Goal: Task Accomplishment & Management: Complete application form

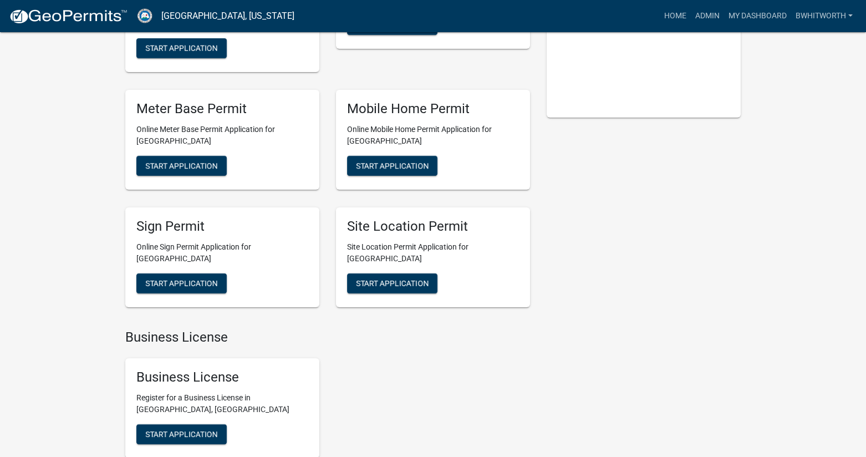
scroll to position [222, 0]
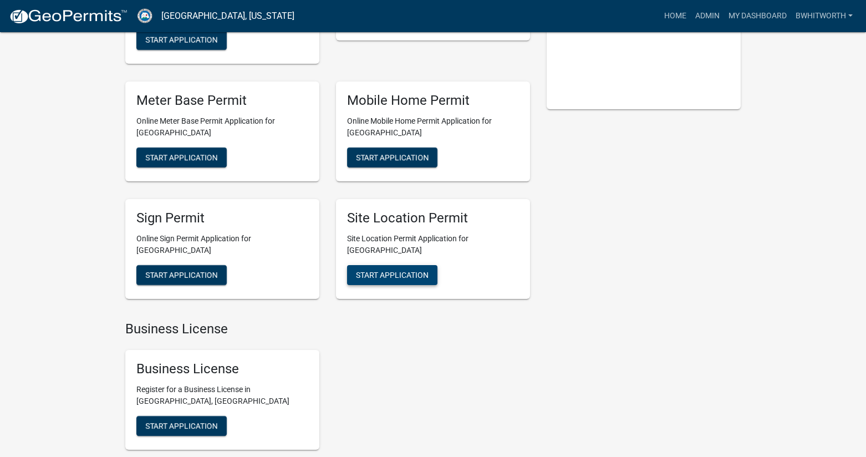
click at [401, 270] on span "Start Application" at bounding box center [392, 274] width 73 height 9
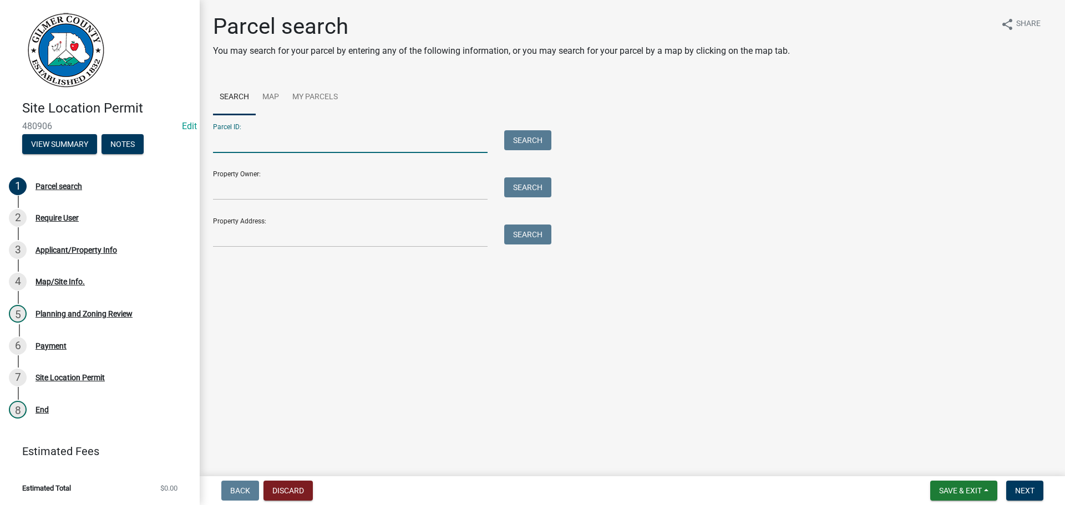
click at [238, 139] on input "Parcel ID:" at bounding box center [350, 141] width 275 height 23
click at [241, 139] on input "Parcel ID:" at bounding box center [350, 141] width 275 height 23
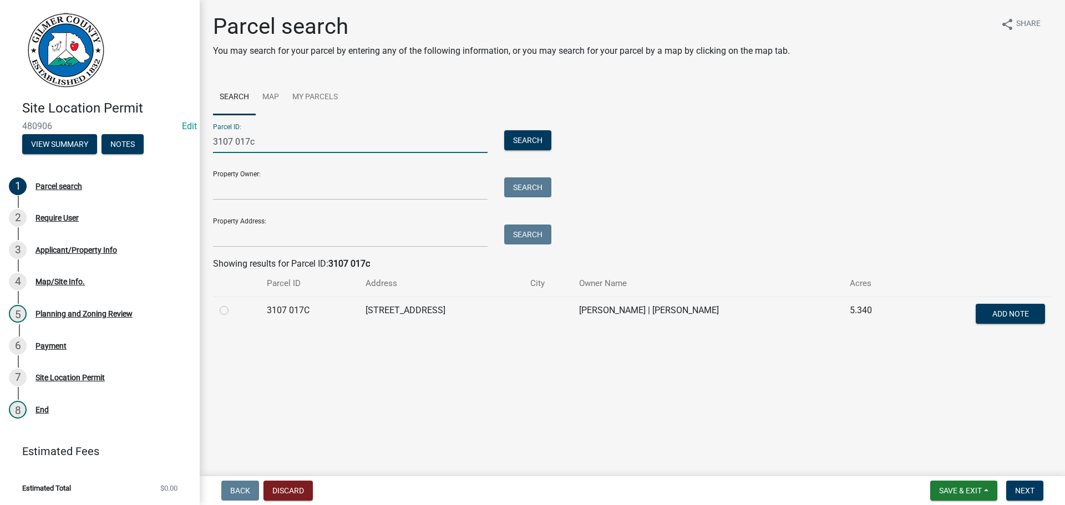
type input "3107 017c"
click at [233, 304] on label at bounding box center [233, 304] width 0 height 0
click at [233, 310] on 017C "radio" at bounding box center [236, 307] width 7 height 7
radio 017C "true"
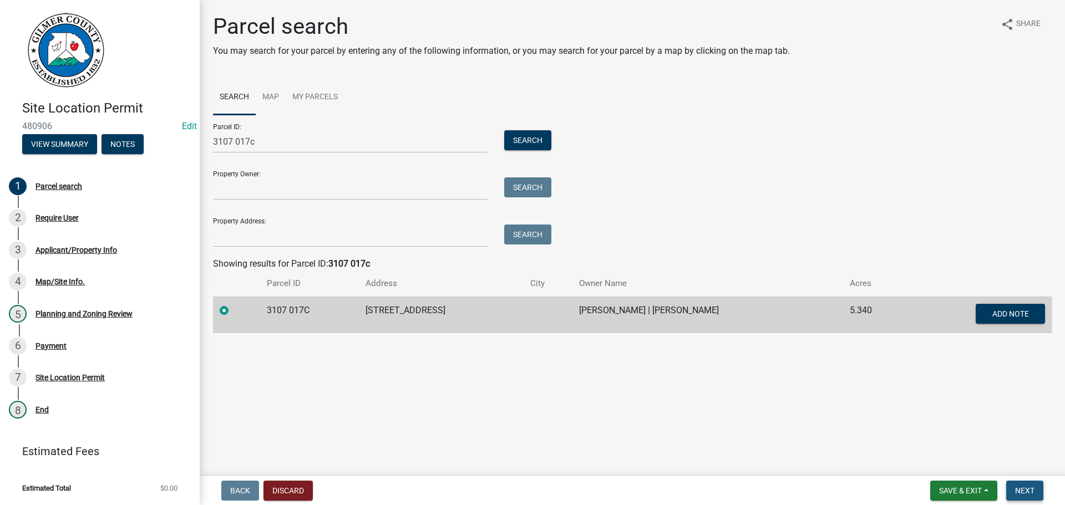
click at [1028, 489] on span "Next" at bounding box center [1024, 490] width 19 height 9
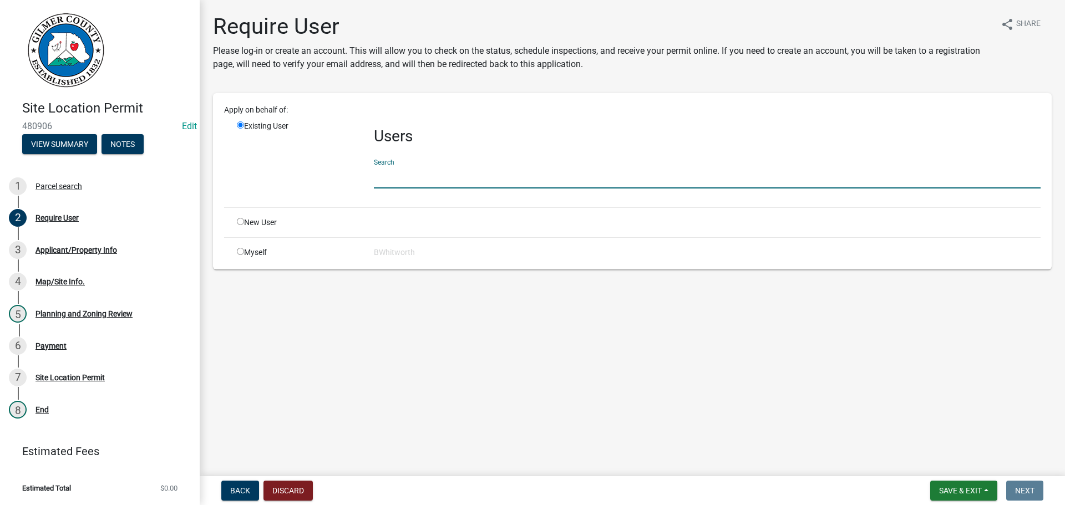
click at [457, 180] on input "text" at bounding box center [707, 177] width 667 height 23
click at [239, 224] on input "radio" at bounding box center [240, 221] width 7 height 7
radio input "true"
radio input "false"
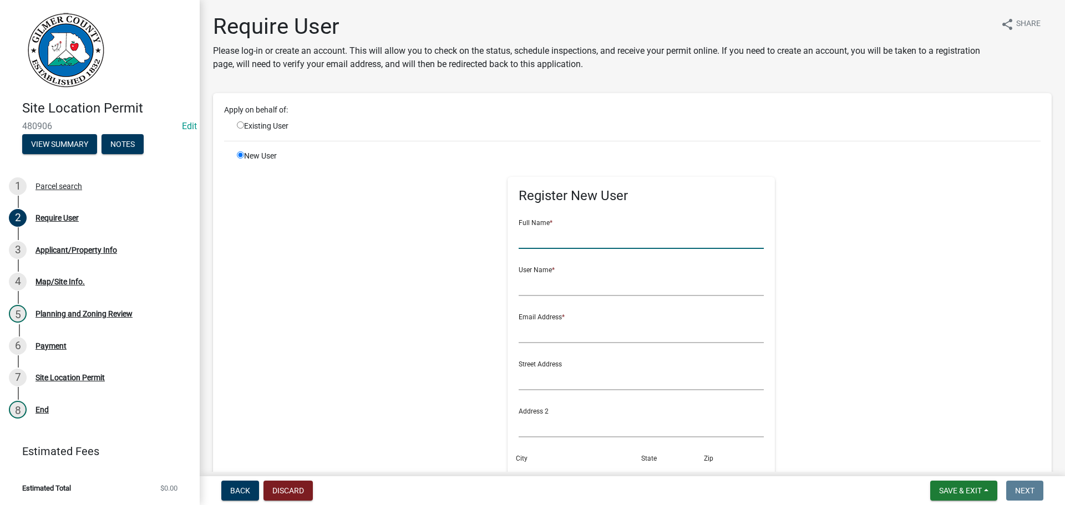
drag, startPoint x: 586, startPoint y: 240, endPoint x: 579, endPoint y: 215, distance: 25.3
click at [586, 240] on input "text" at bounding box center [642, 237] width 246 height 23
type input "[PERSON_NAME]"
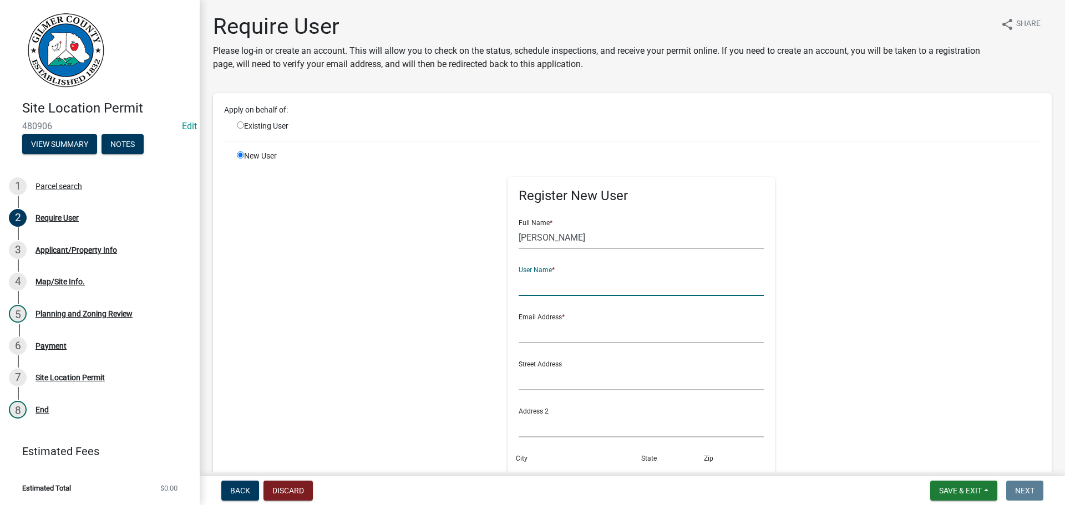
click at [556, 287] on input "text" at bounding box center [642, 284] width 246 height 23
type input "JOSHUASTOVER"
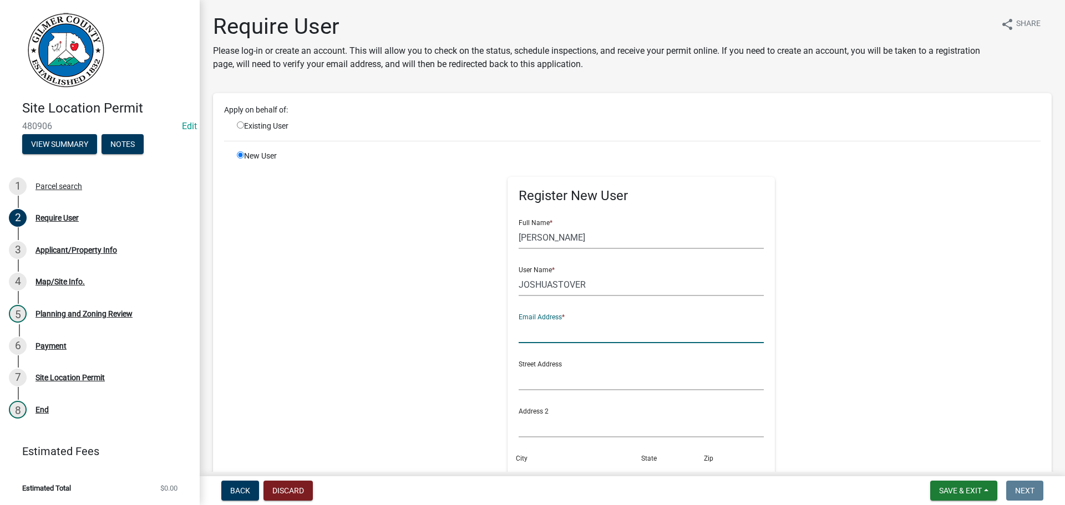
click at [574, 340] on input "text" at bounding box center [642, 332] width 246 height 23
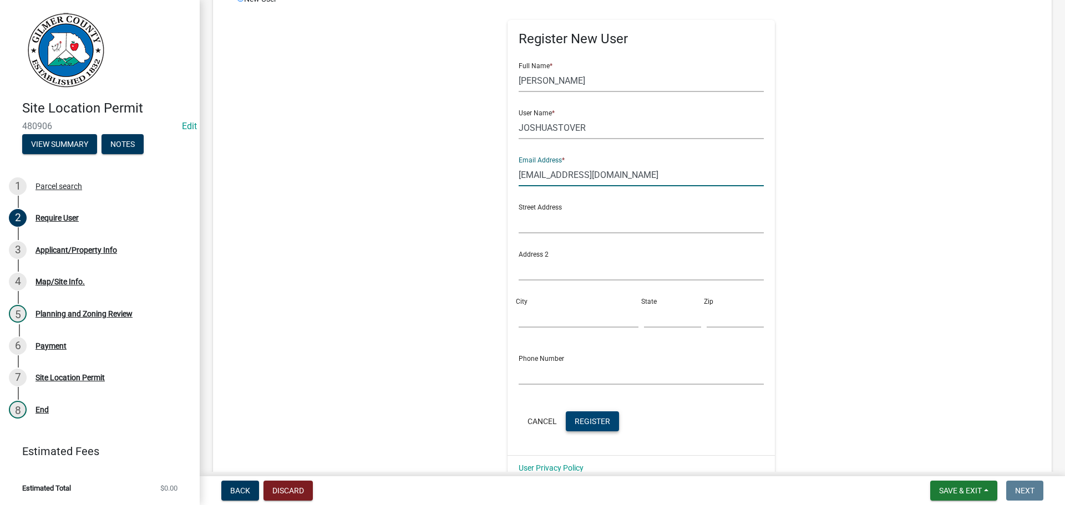
scroll to position [166, 0]
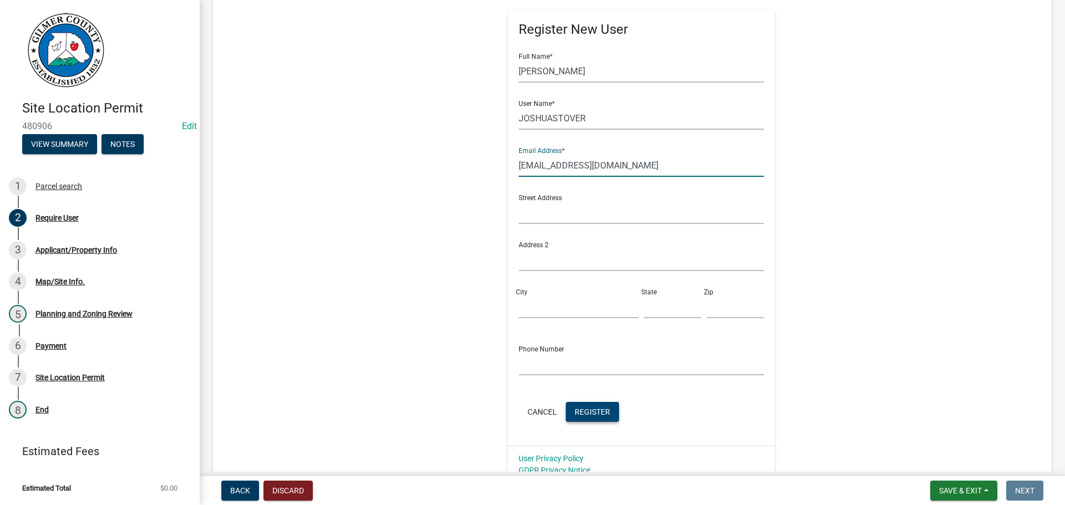
type input "STOVER271@GMAIL.COM"
click at [579, 405] on button "Register" at bounding box center [592, 412] width 53 height 20
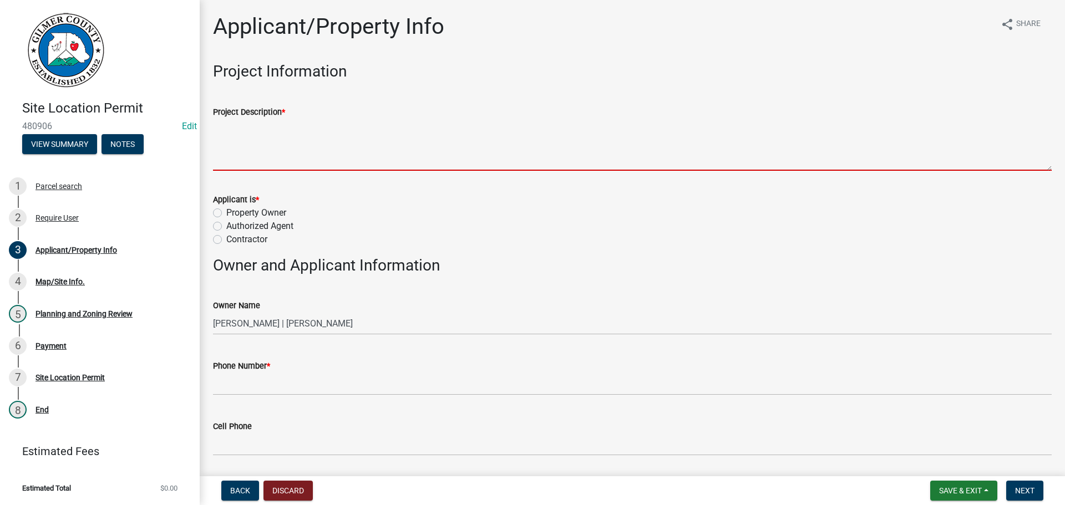
click at [333, 147] on textarea "Project Description *" at bounding box center [632, 145] width 839 height 52
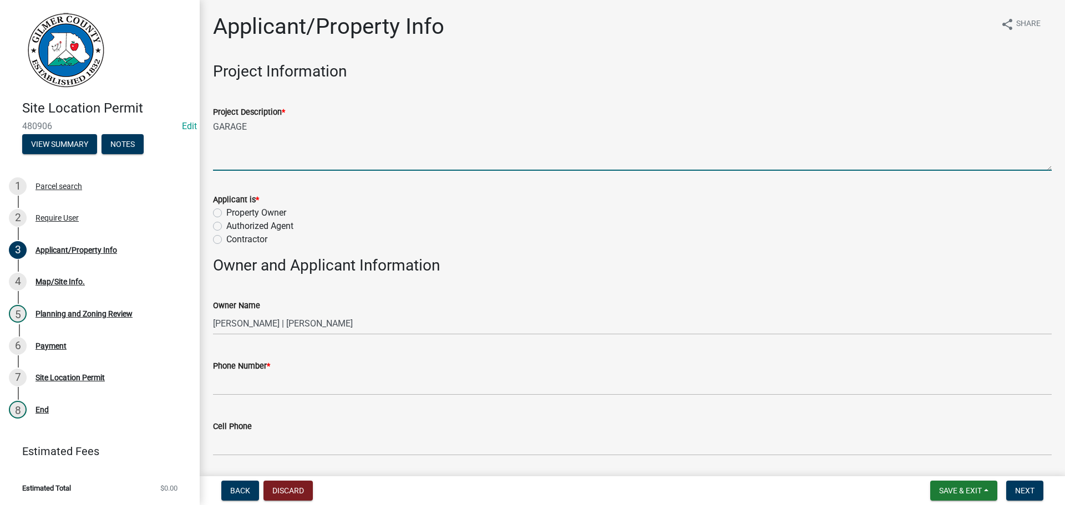
type textarea "GARAGE"
click at [226, 215] on label "Property Owner" at bounding box center [256, 212] width 60 height 13
click at [226, 214] on input "Property Owner" at bounding box center [229, 209] width 7 height 7
radio input "true"
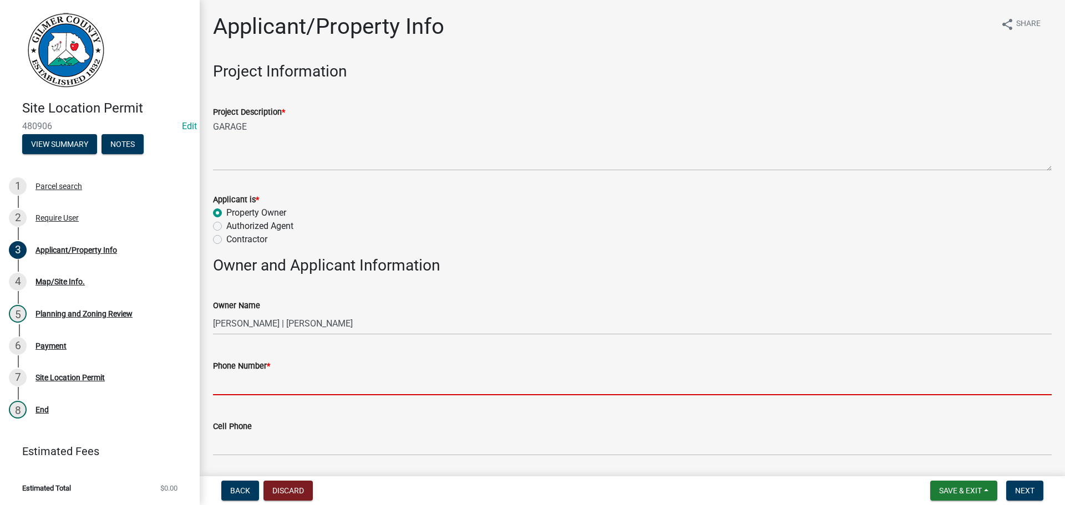
drag, startPoint x: 245, startPoint y: 393, endPoint x: 265, endPoint y: 391, distance: 19.6
click at [245, 393] on input "Phone Number *" at bounding box center [632, 384] width 839 height 23
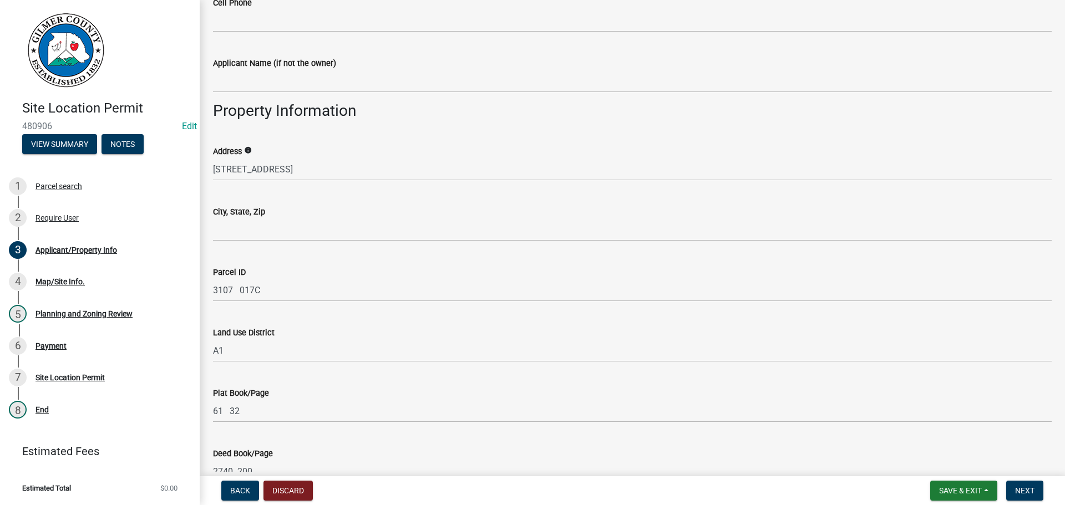
scroll to position [444, 0]
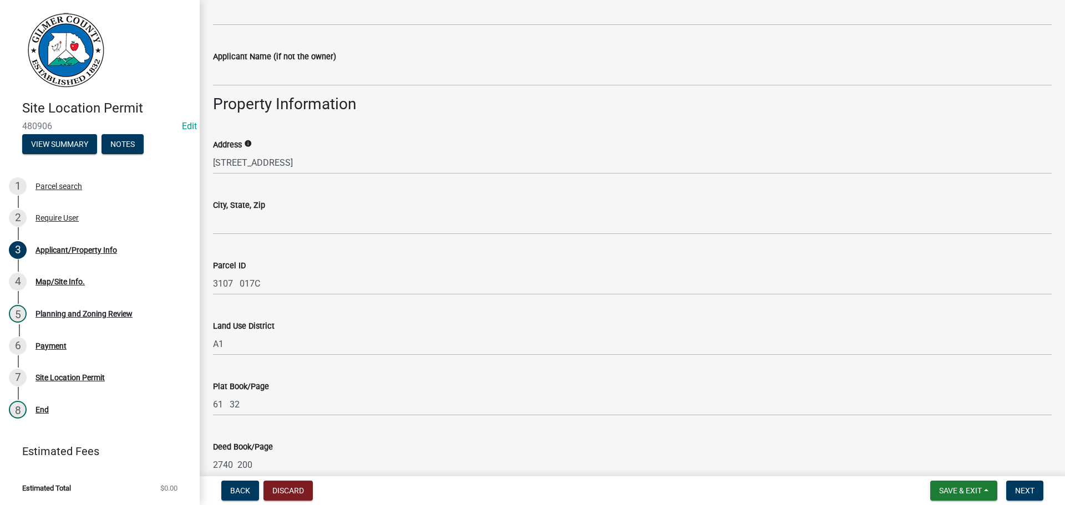
type input "706-89-1543"
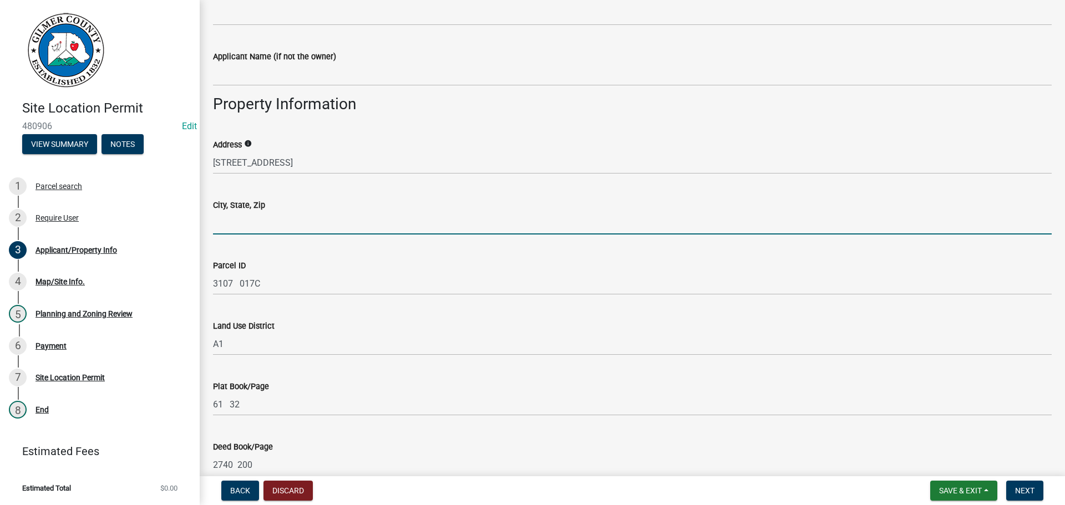
click at [286, 218] on input "City, State, Zip" at bounding box center [632, 223] width 839 height 23
type input "ELLIJAY GA 30536"
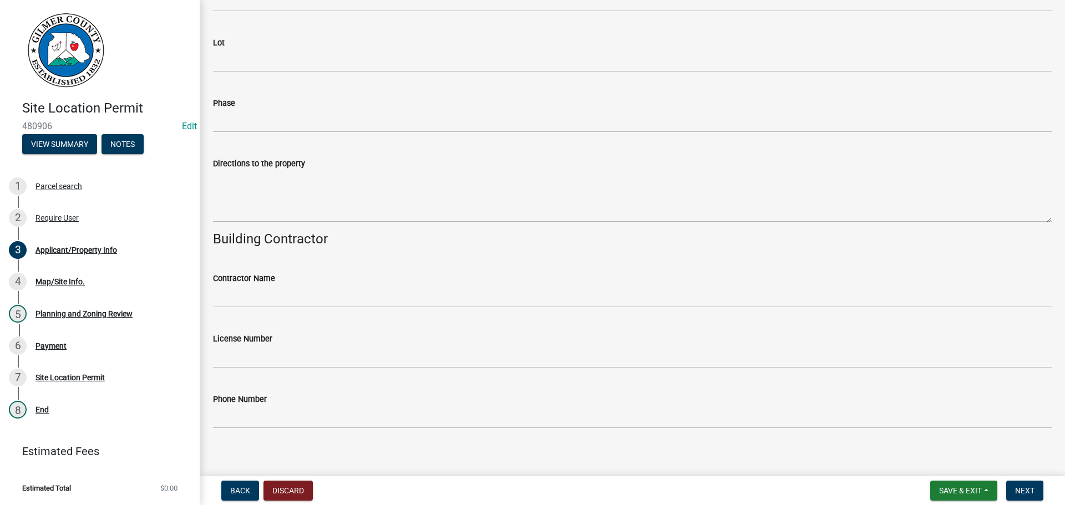
scroll to position [1038, 0]
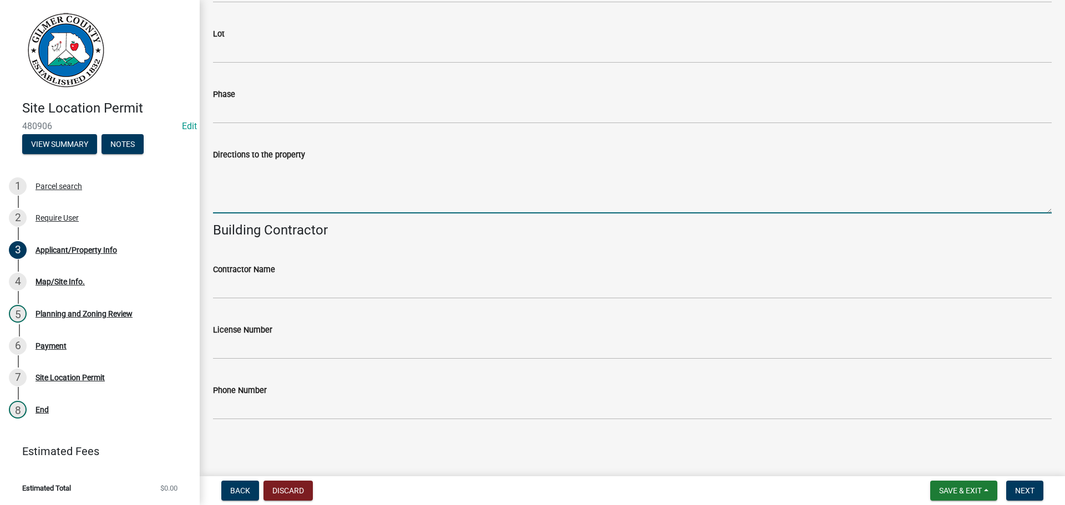
click at [257, 184] on textarea "Directions to the property" at bounding box center [632, 187] width 839 height 52
type textarea "515N, 2ND ENTRANCE TO WHITEPATH SPRINGS RD, 1ST LT, 1ST HOUSE ON LT"
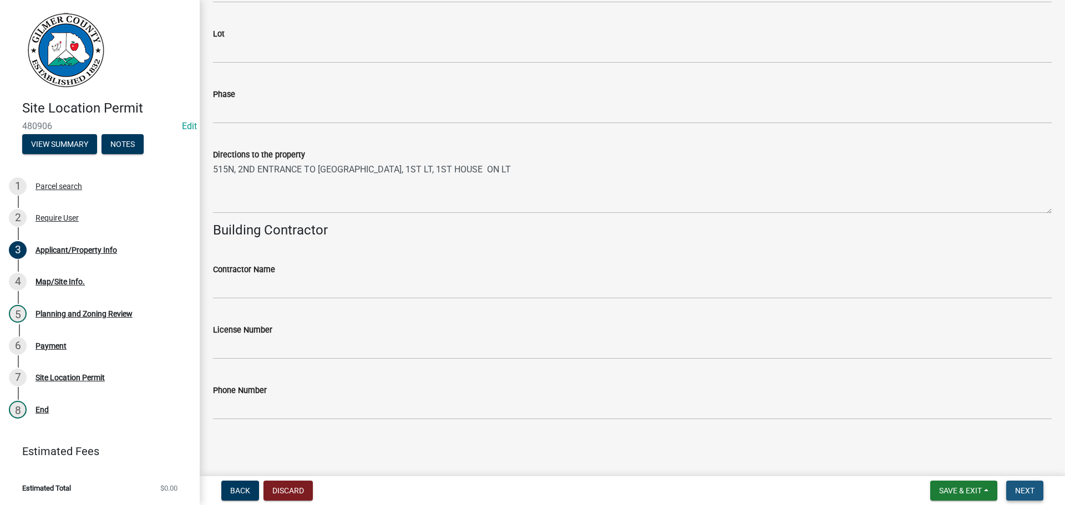
click at [1025, 487] on span "Next" at bounding box center [1024, 490] width 19 height 9
click at [1011, 488] on button "Next" at bounding box center [1024, 491] width 37 height 20
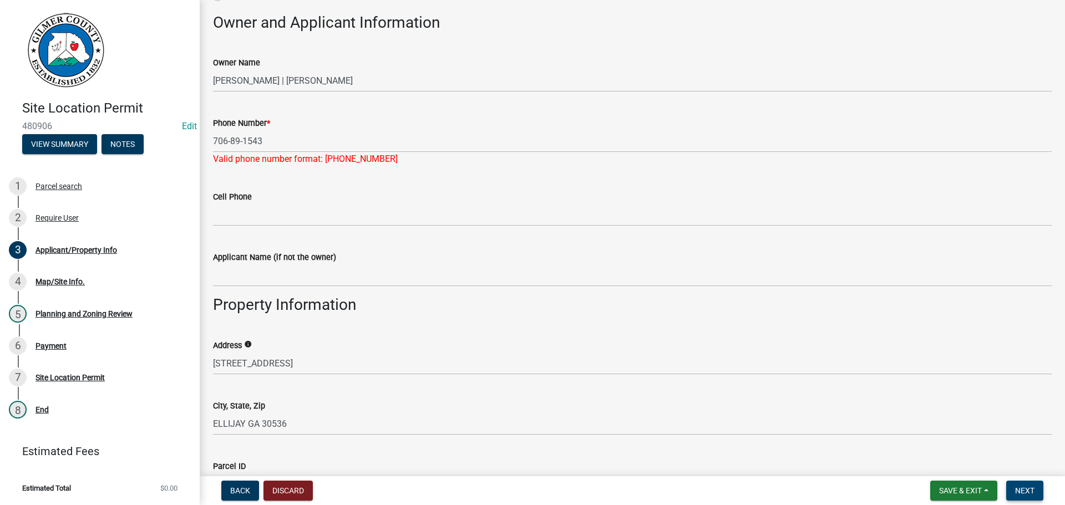
scroll to position [151, 0]
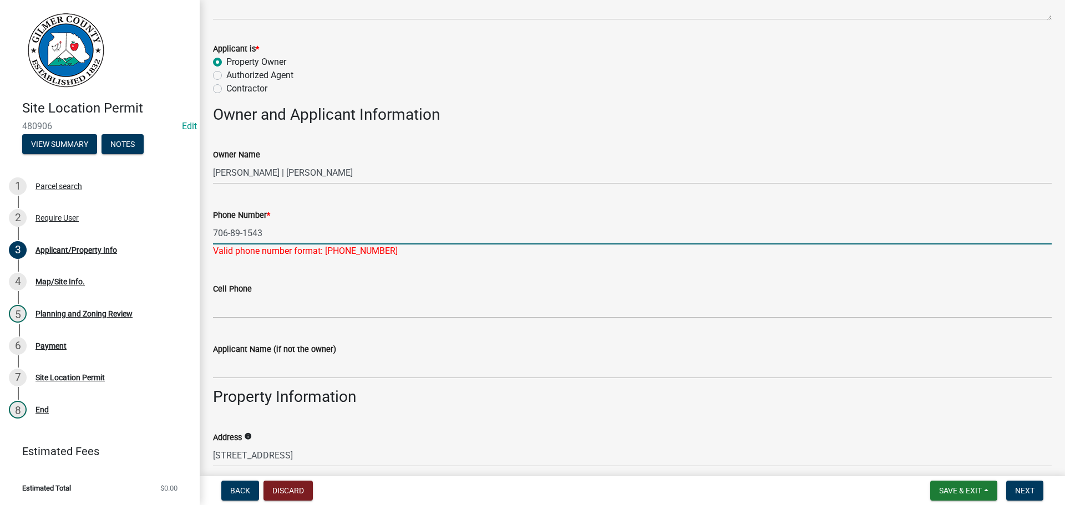
click at [236, 232] on input "706-89-1543" at bounding box center [632, 233] width 839 height 23
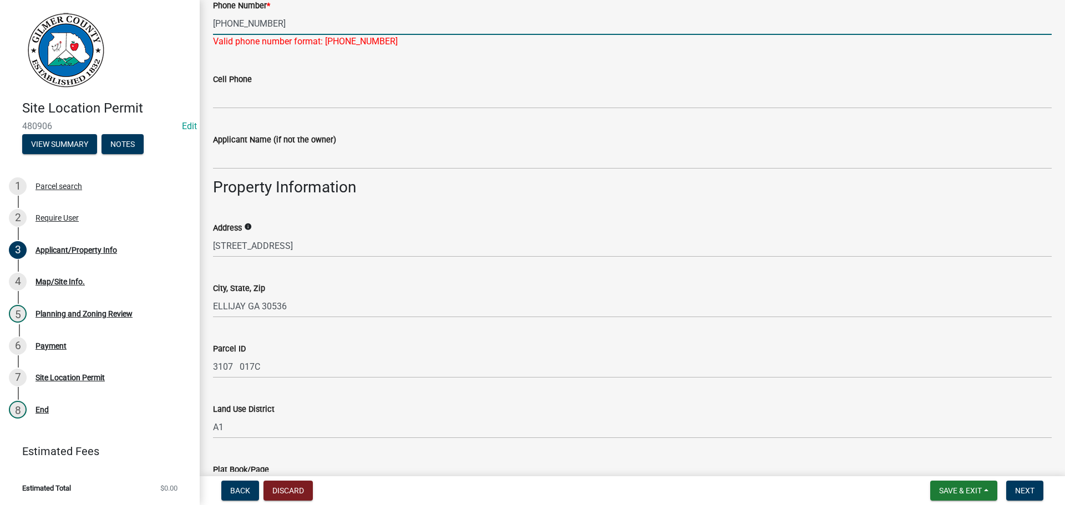
scroll to position [373, 0]
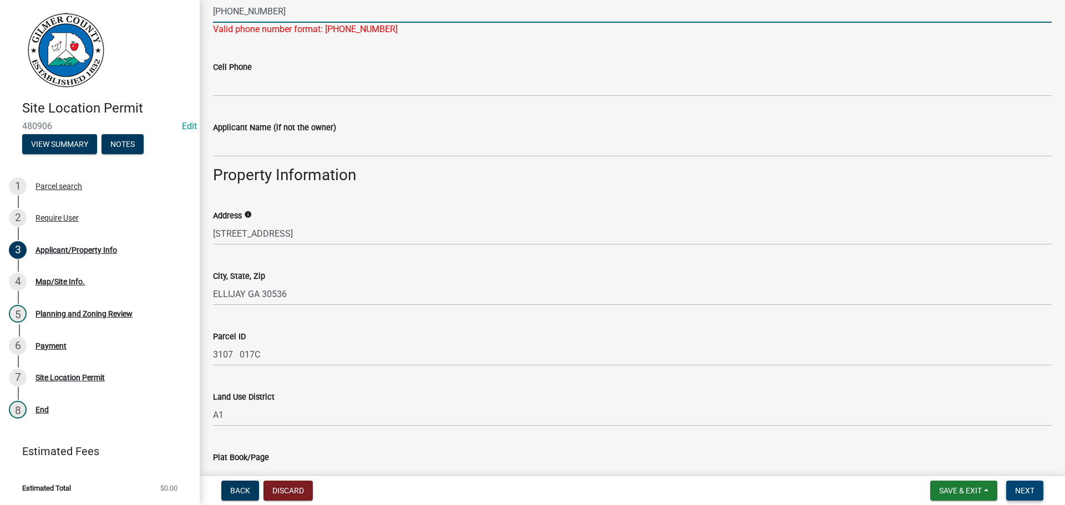
type input "706-889-1543"
click at [1024, 486] on span "Next" at bounding box center [1024, 490] width 19 height 9
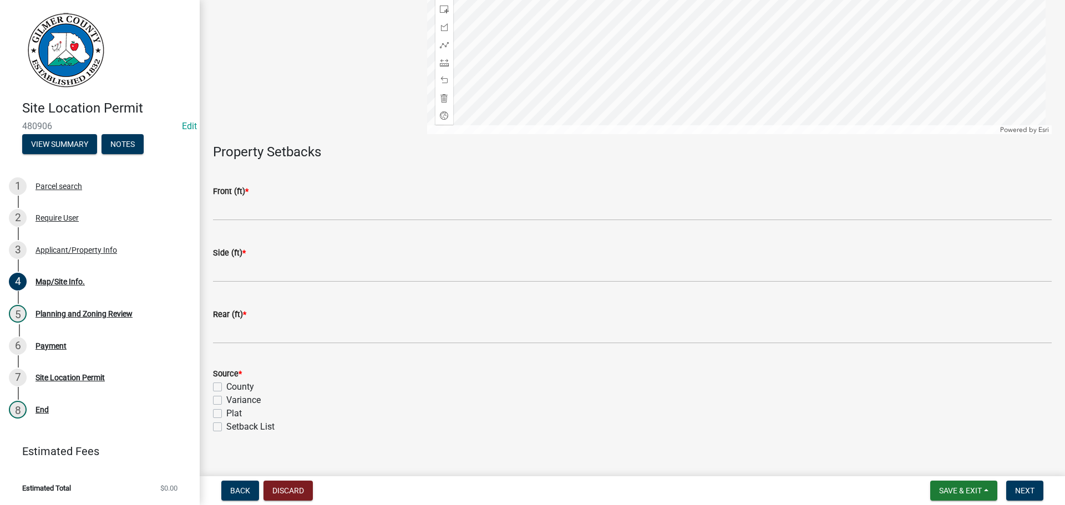
scroll to position [247, 0]
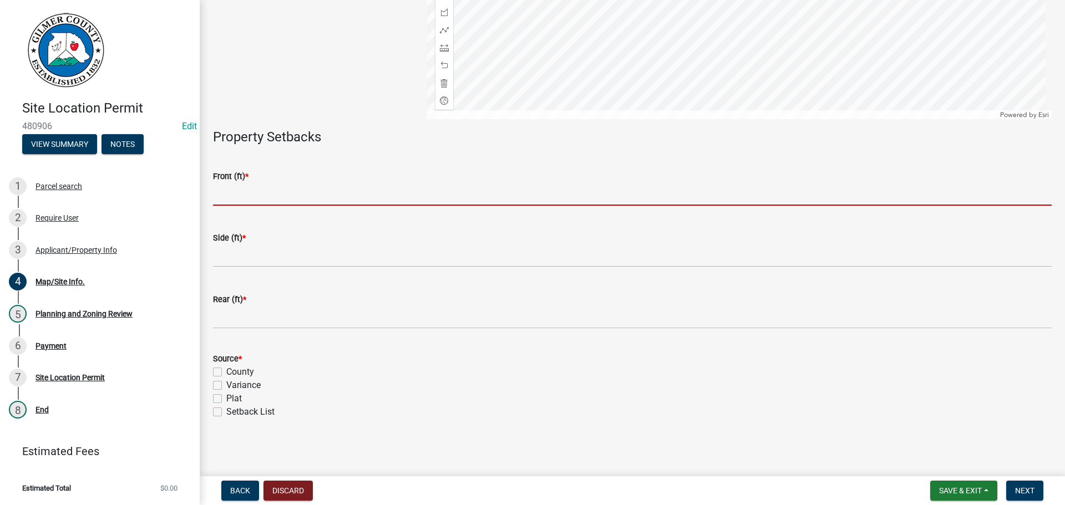
click at [284, 186] on input "text" at bounding box center [632, 194] width 839 height 23
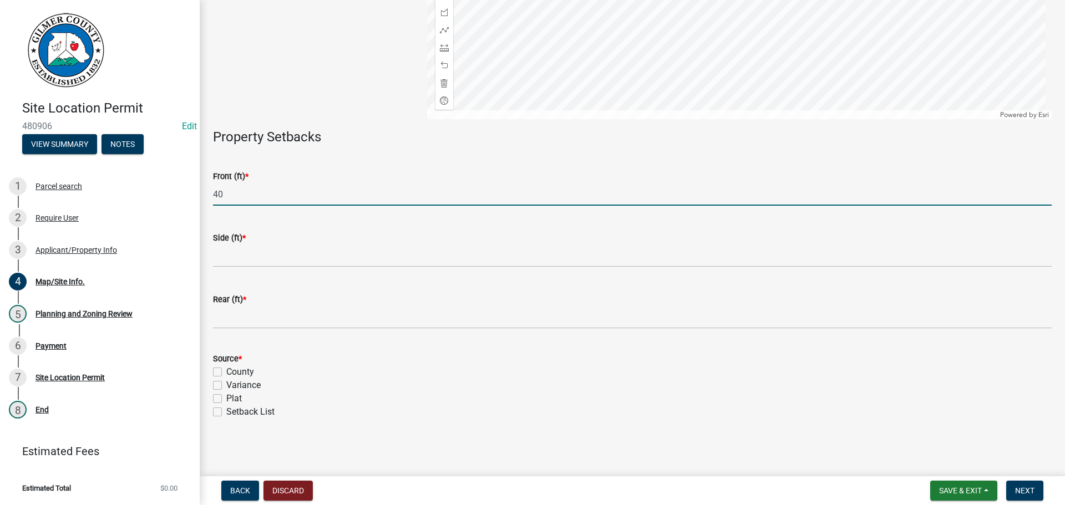
type input "40"
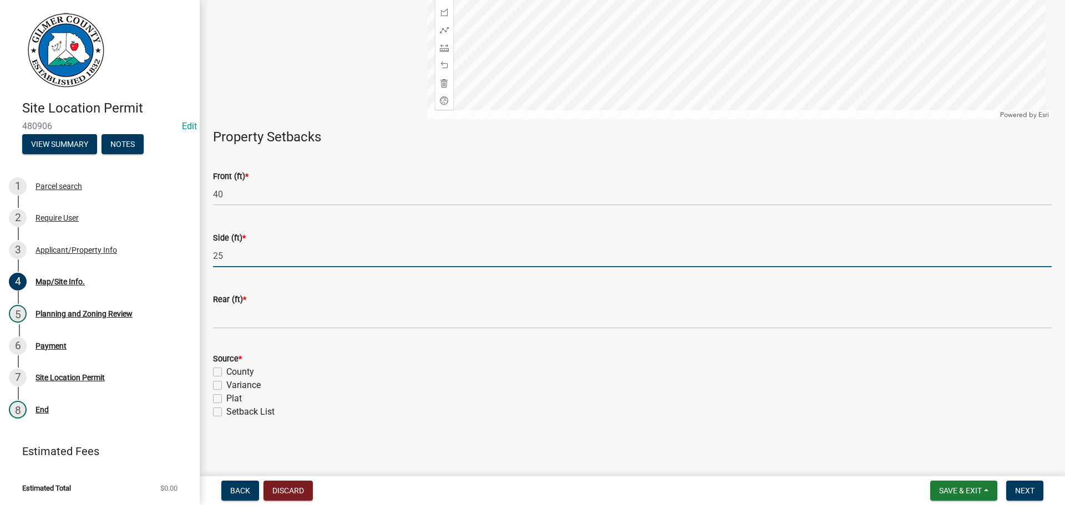
type input "25"
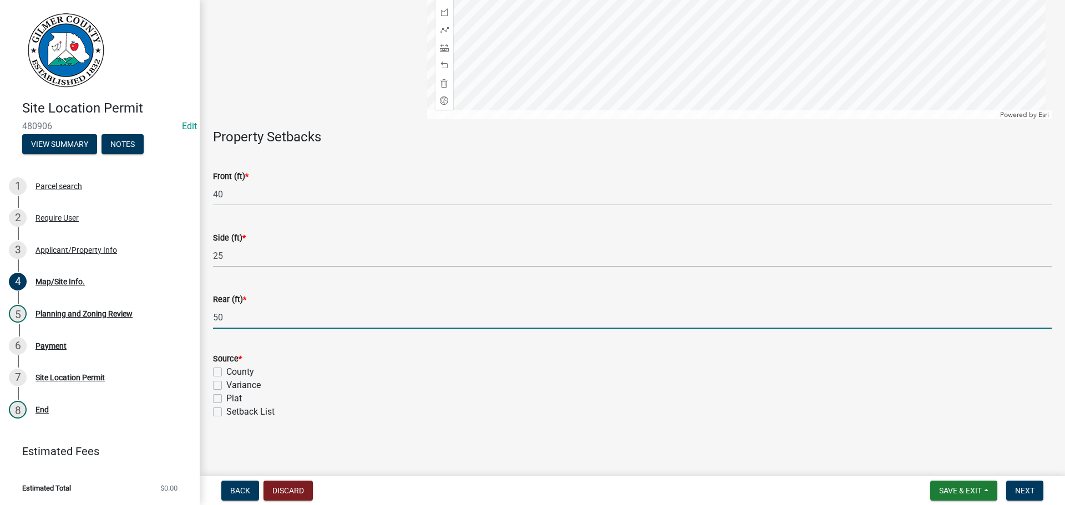
type input "50"
drag, startPoint x: 216, startPoint y: 369, endPoint x: 224, endPoint y: 367, distance: 8.1
click at [226, 369] on label "County" at bounding box center [240, 372] width 28 height 13
click at [226, 369] on input "County" at bounding box center [229, 369] width 7 height 7
checkbox input "true"
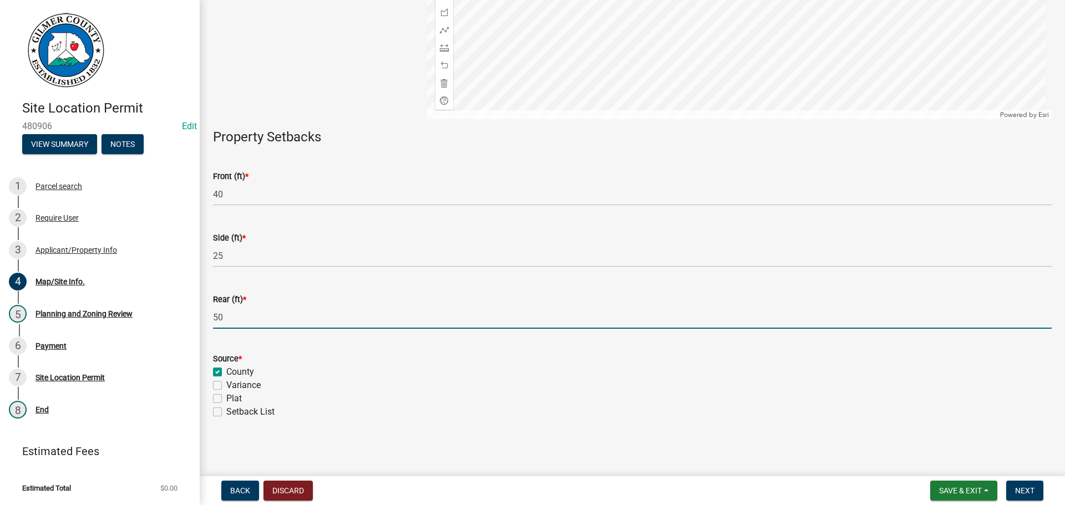
checkbox input "false"
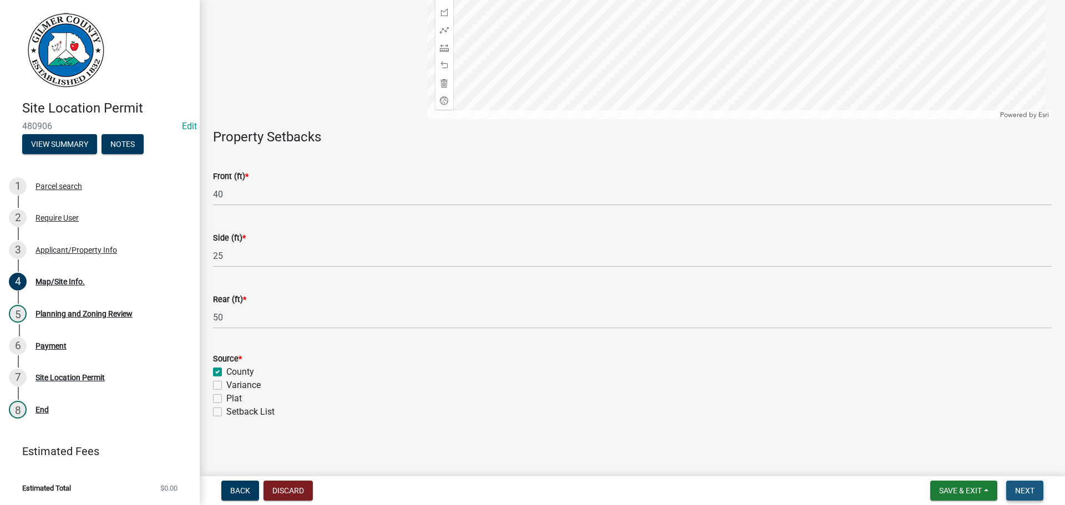
click at [1019, 490] on span "Next" at bounding box center [1024, 490] width 19 height 9
click at [1022, 485] on button "Next" at bounding box center [1024, 491] width 37 height 20
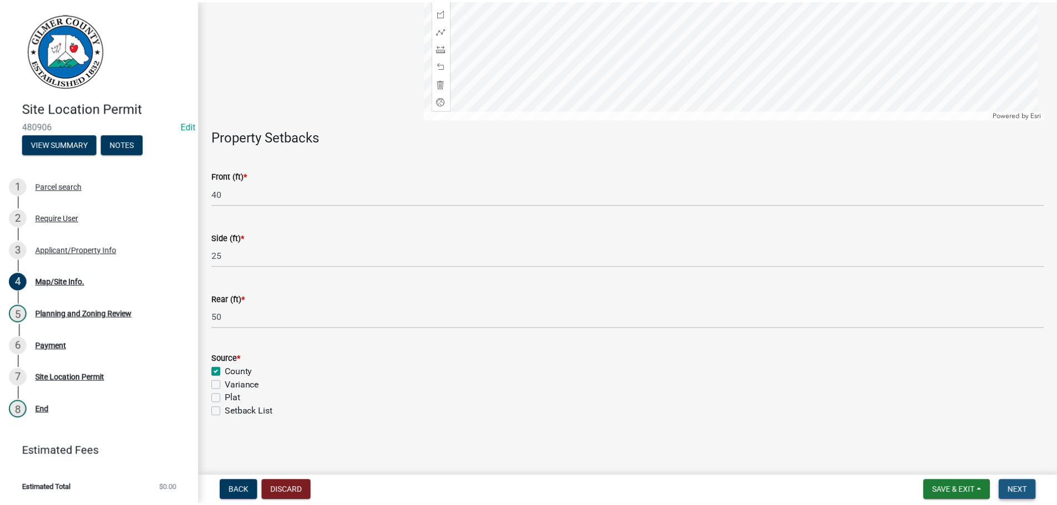
scroll to position [0, 0]
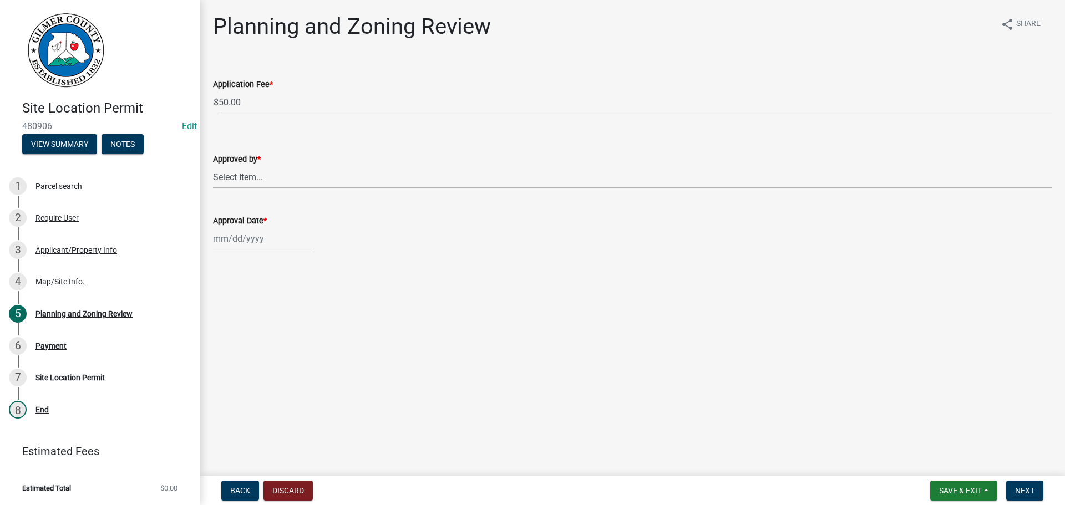
click at [258, 182] on select "Select Item... Andrew Mathis Art Wlochowski Becky Whitworth Joe Bouhl Karen Hen…" at bounding box center [632, 177] width 839 height 23
click at [213, 166] on select "Select Item... Andrew Mathis Art Wlochowski Becky Whitworth Joe Bouhl Karen Hen…" at bounding box center [632, 177] width 839 height 23
select select "f66b4cef-93c9-440c-84d8-a2c8d35cb7c1"
click at [255, 238] on div at bounding box center [264, 238] width 102 height 23
select select "9"
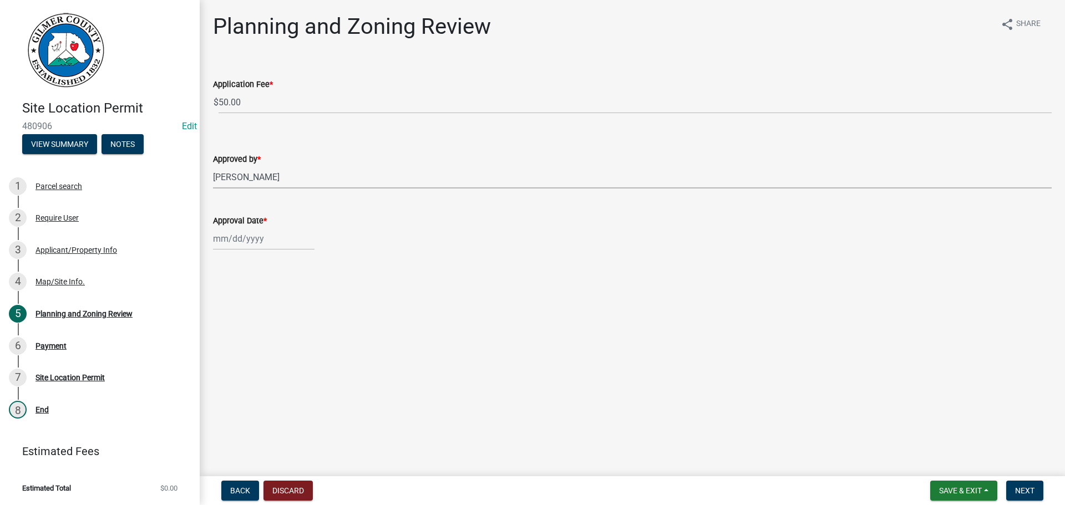
select select "2025"
click at [300, 332] on div "19" at bounding box center [295, 334] width 18 height 18
type input "[DATE]"
click at [1036, 487] on button "Next" at bounding box center [1024, 491] width 37 height 20
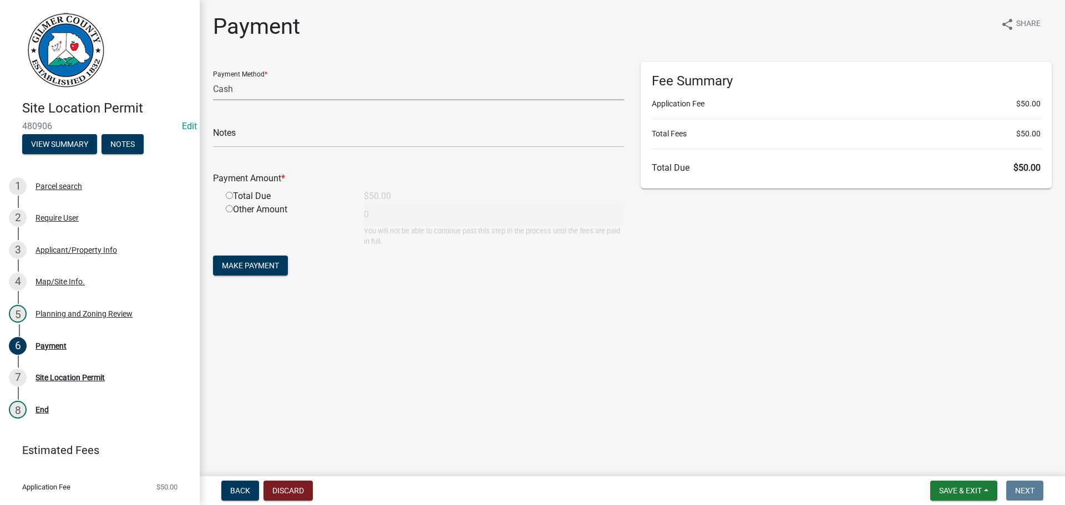
drag, startPoint x: 241, startPoint y: 84, endPoint x: 245, endPoint y: 97, distance: 12.8
click at [241, 84] on select "Credit Card POS Check Cash" at bounding box center [418, 89] width 411 height 23
select select "1: 0"
click at [213, 78] on select "Credit Card POS Check Cash" at bounding box center [418, 89] width 411 height 23
click at [247, 142] on input "text" at bounding box center [418, 136] width 411 height 23
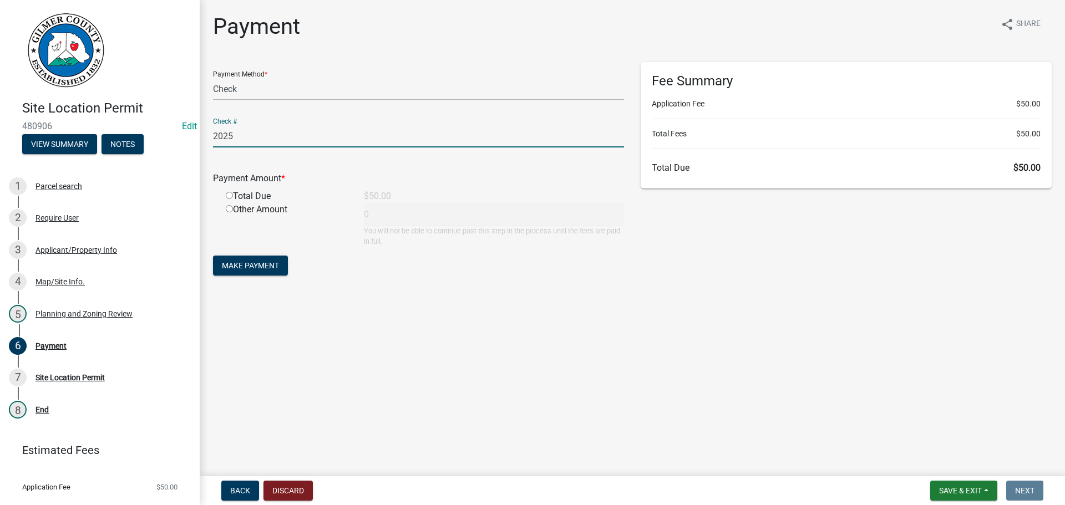
type input "2025"
click at [230, 192] on input "radio" at bounding box center [229, 195] width 7 height 7
radio input "true"
type input "50"
drag, startPoint x: 233, startPoint y: 264, endPoint x: 379, endPoint y: 288, distance: 148.5
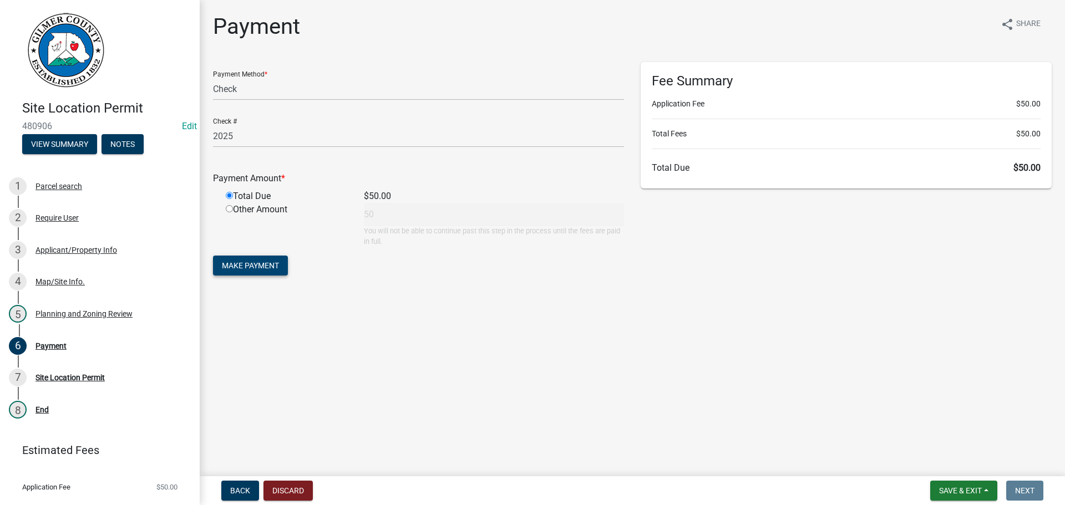
click at [234, 264] on span "Make Payment" at bounding box center [250, 265] width 57 height 9
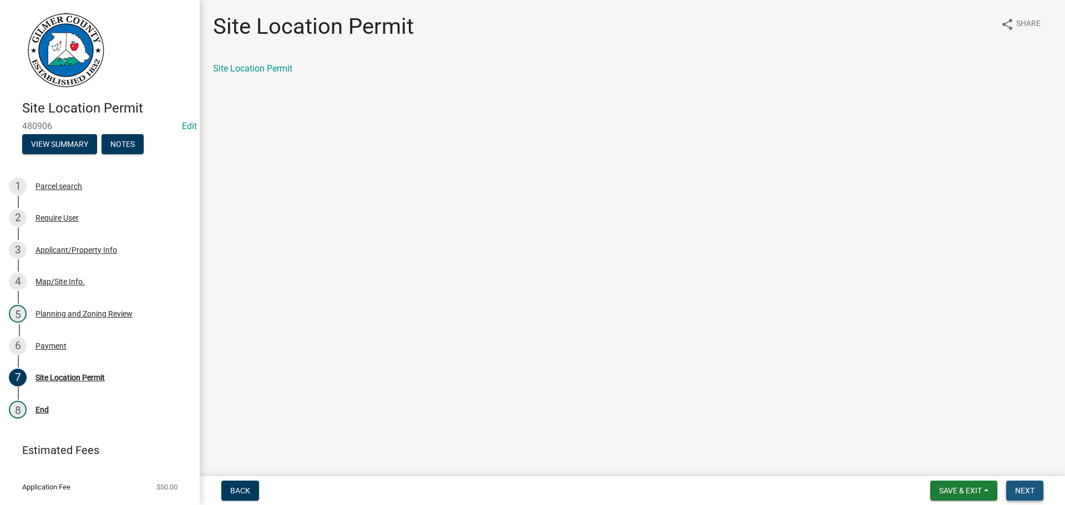
click at [1028, 491] on span "Next" at bounding box center [1024, 490] width 19 height 9
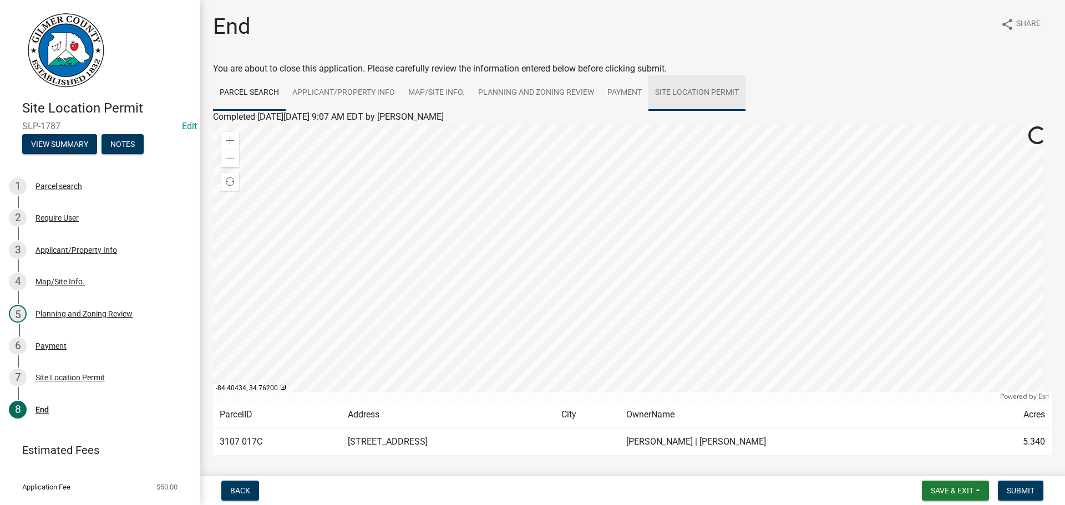
click at [701, 89] on link "Site Location Permit" at bounding box center [696, 93] width 97 height 36
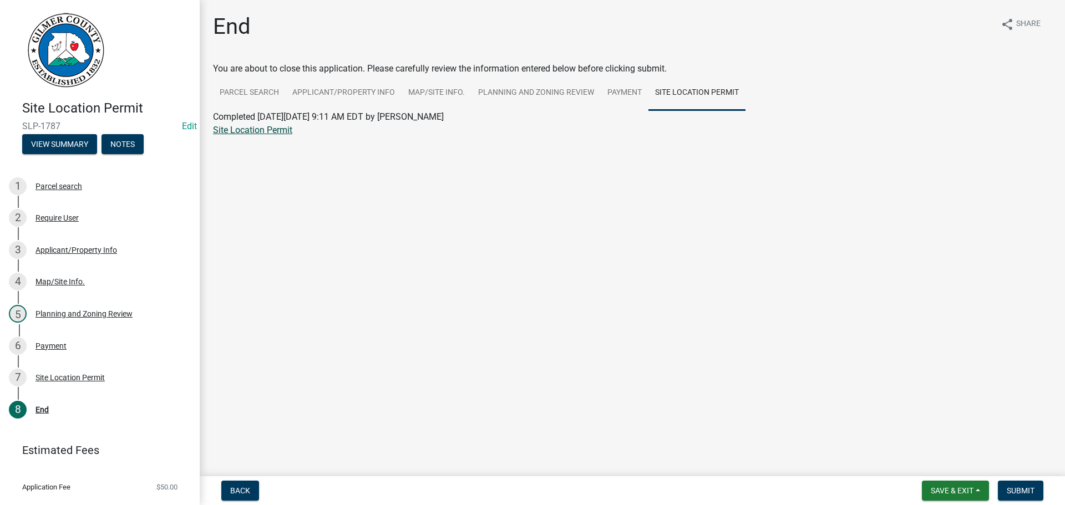
click at [226, 128] on link "Site Location Permit" at bounding box center [252, 130] width 79 height 11
click at [614, 93] on link "Payment" at bounding box center [625, 93] width 48 height 36
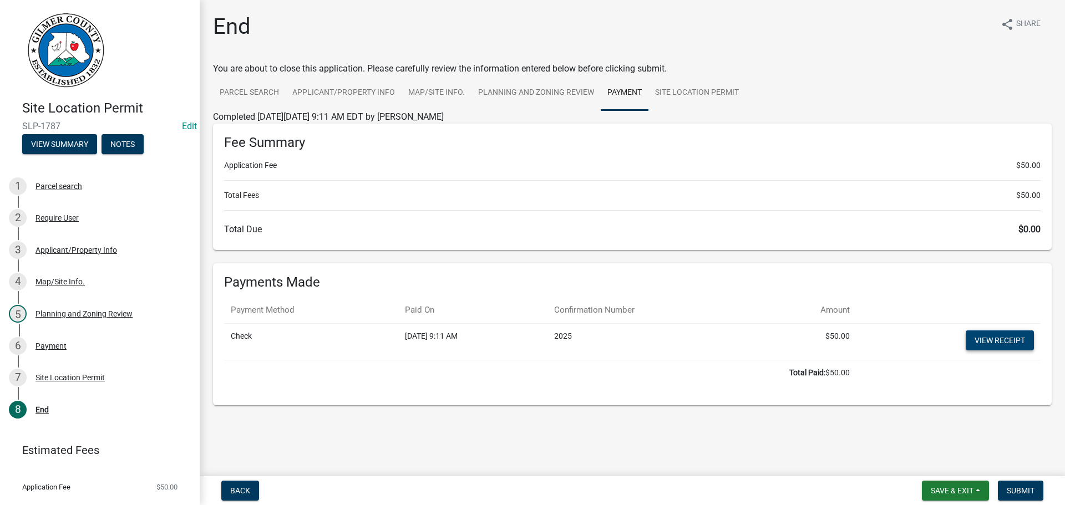
click at [1010, 334] on link "View receipt" at bounding box center [1000, 341] width 68 height 20
click at [1036, 496] on button "Submit" at bounding box center [1020, 491] width 45 height 20
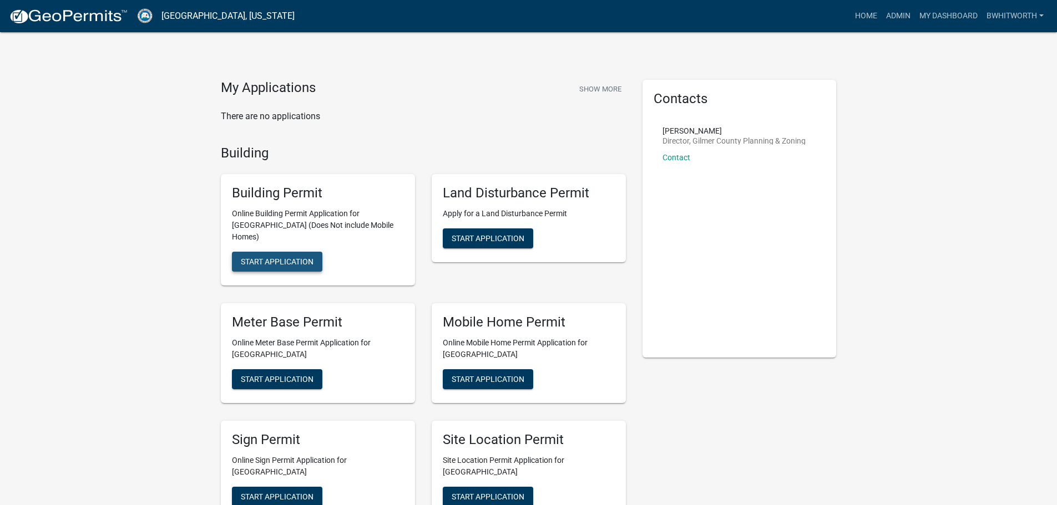
click at [276, 257] on span "Start Application" at bounding box center [277, 261] width 73 height 9
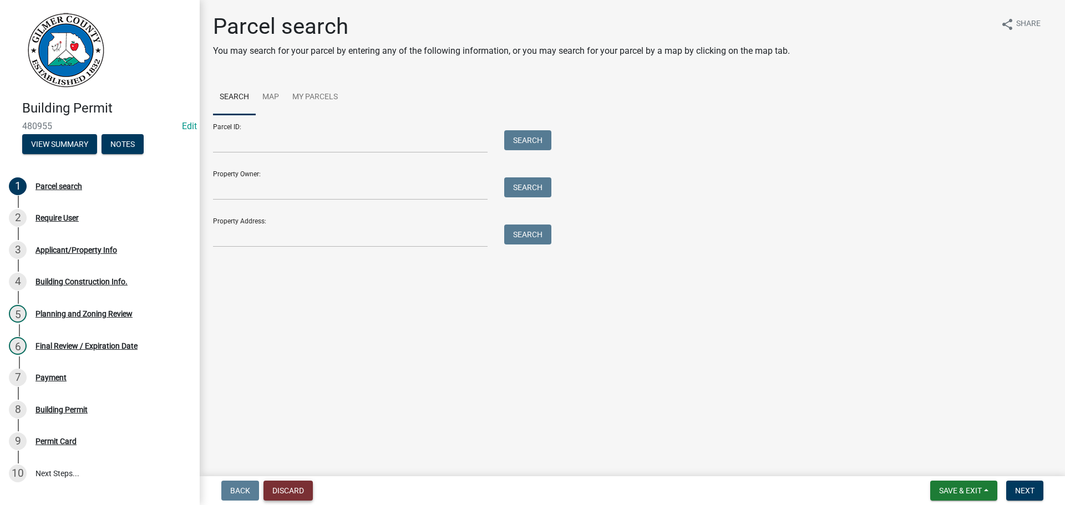
click at [287, 489] on button "Discard" at bounding box center [287, 491] width 49 height 20
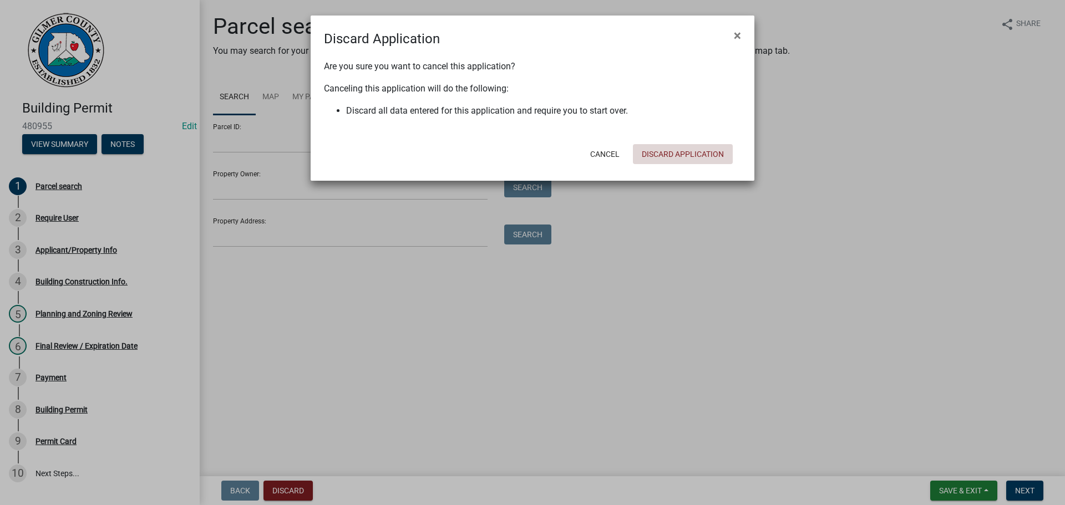
click at [675, 151] on button "Discard Application" at bounding box center [683, 154] width 100 height 20
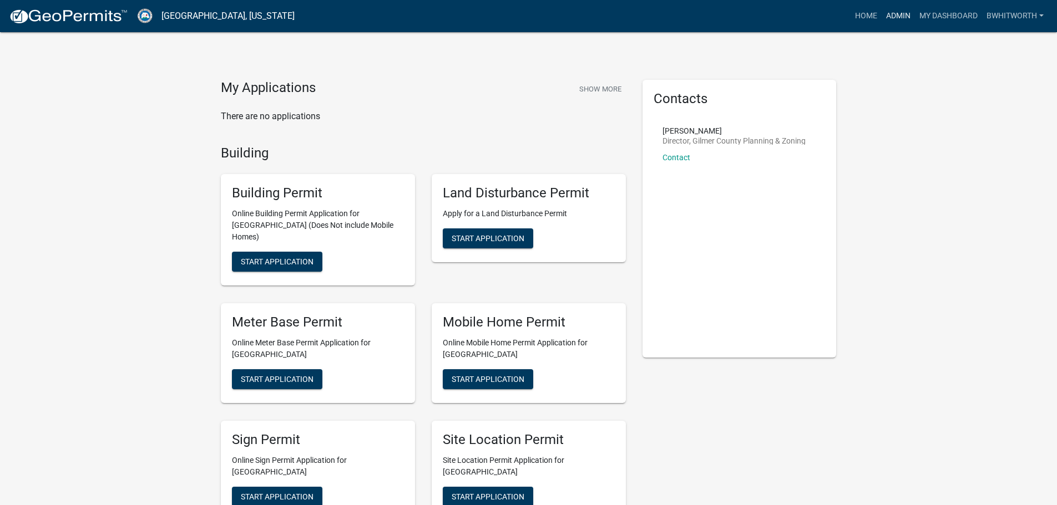
drag, startPoint x: 893, startPoint y: 11, endPoint x: 886, endPoint y: 12, distance: 7.3
click at [893, 11] on link "Admin" at bounding box center [897, 16] width 33 height 21
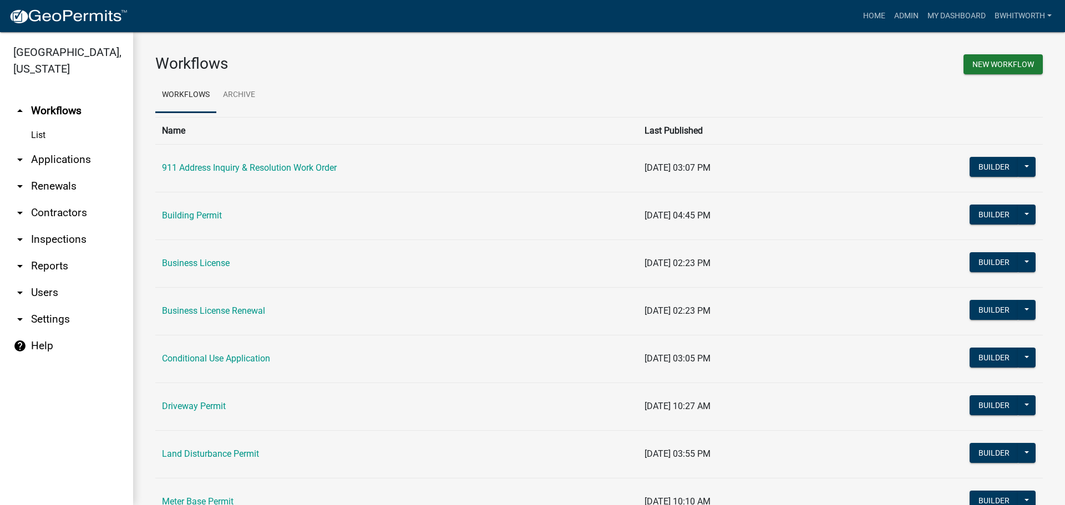
click at [40, 161] on link "arrow_drop_down Applications" at bounding box center [66, 159] width 133 height 27
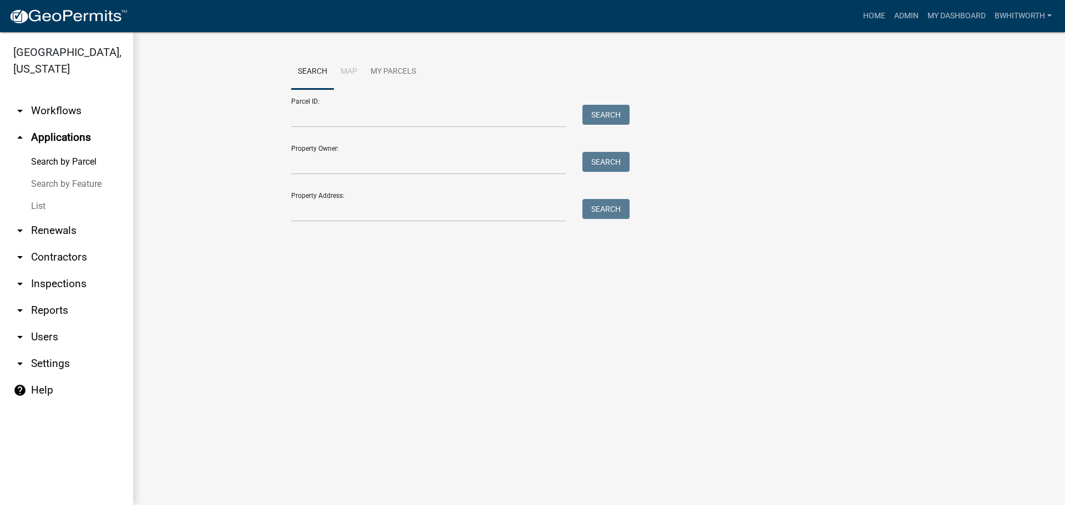
click at [29, 199] on link "List" at bounding box center [66, 206] width 133 height 22
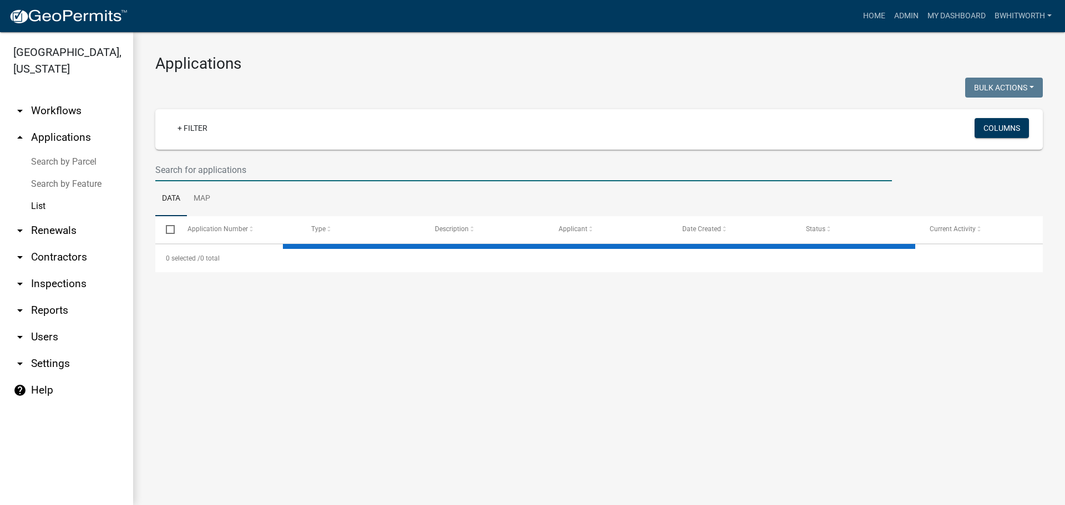
click at [196, 173] on input "text" at bounding box center [523, 170] width 737 height 23
select select "3: 100"
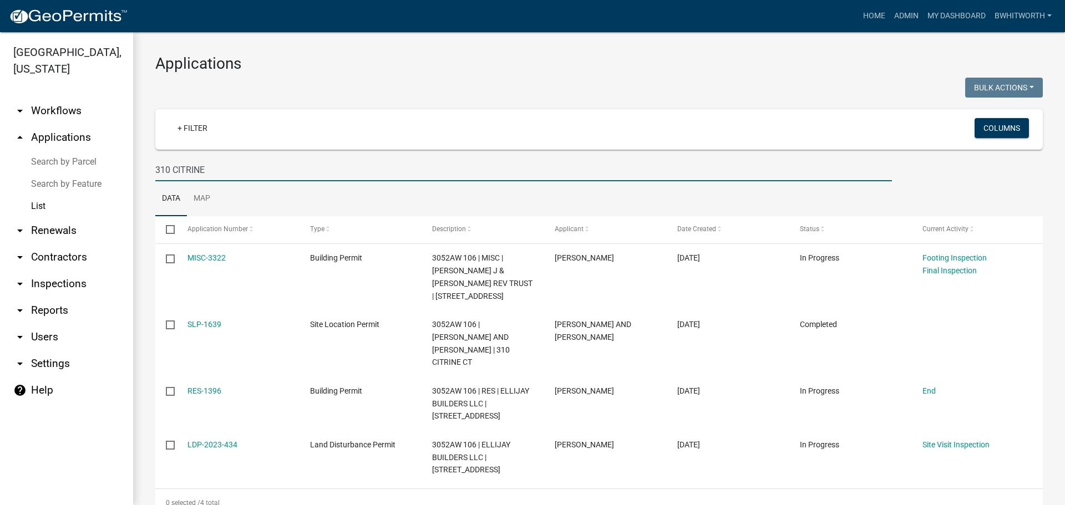
type input "310 CITRINE"
drag, startPoint x: 220, startPoint y: 169, endPoint x: -35, endPoint y: 136, distance: 257.3
click at [0, 136] on html "Internet Explorer does NOT work with GeoPermits. Get a new browser for more sec…" at bounding box center [532, 252] width 1065 height 505
select select "3: 100"
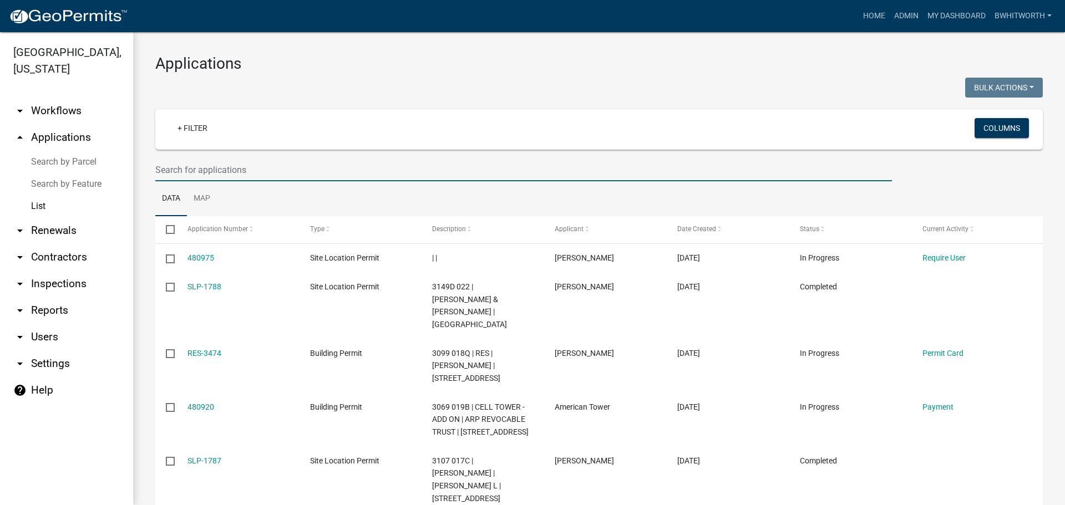
click at [240, 168] on input "text" at bounding box center [523, 170] width 737 height 23
